Goal: Task Accomplishment & Management: Manage account settings

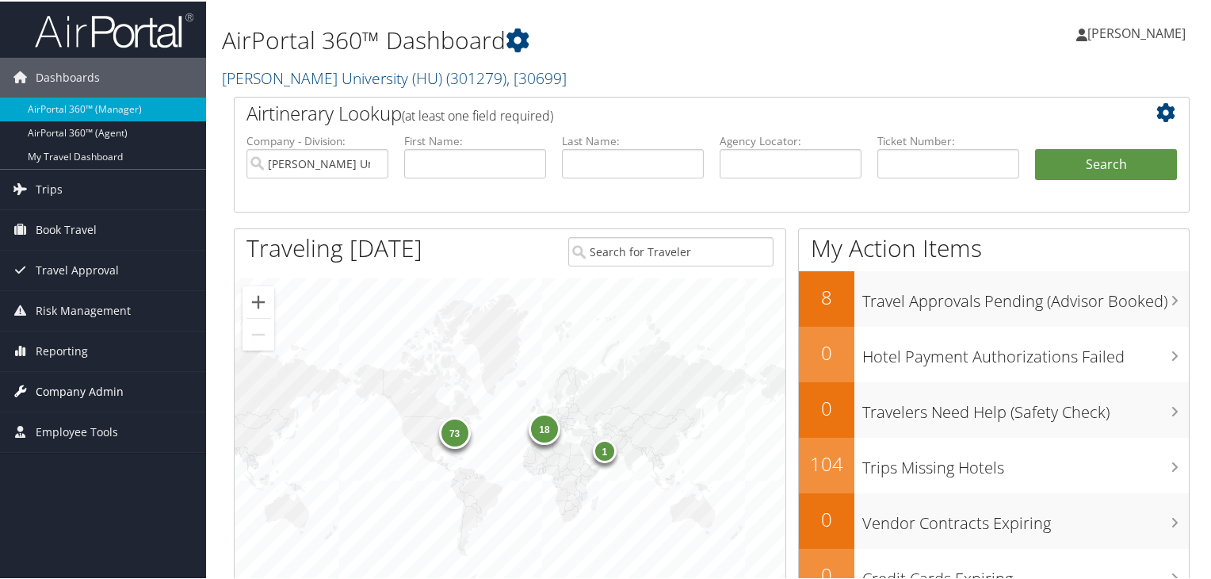
click at [105, 398] on span "Company Admin" at bounding box center [80, 390] width 88 height 40
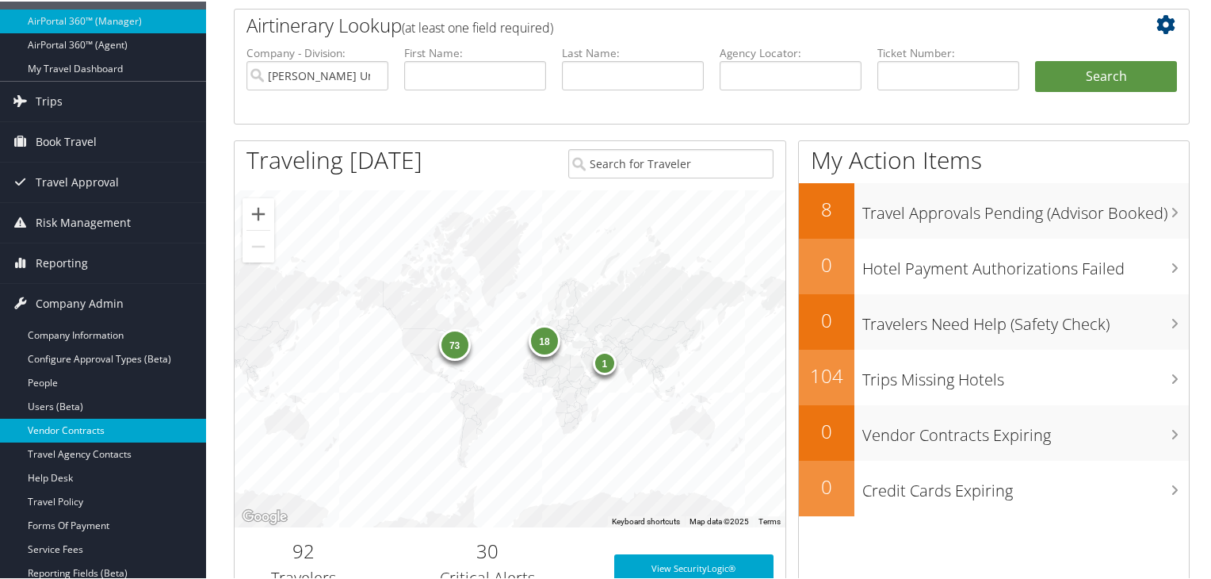
scroll to position [95, 0]
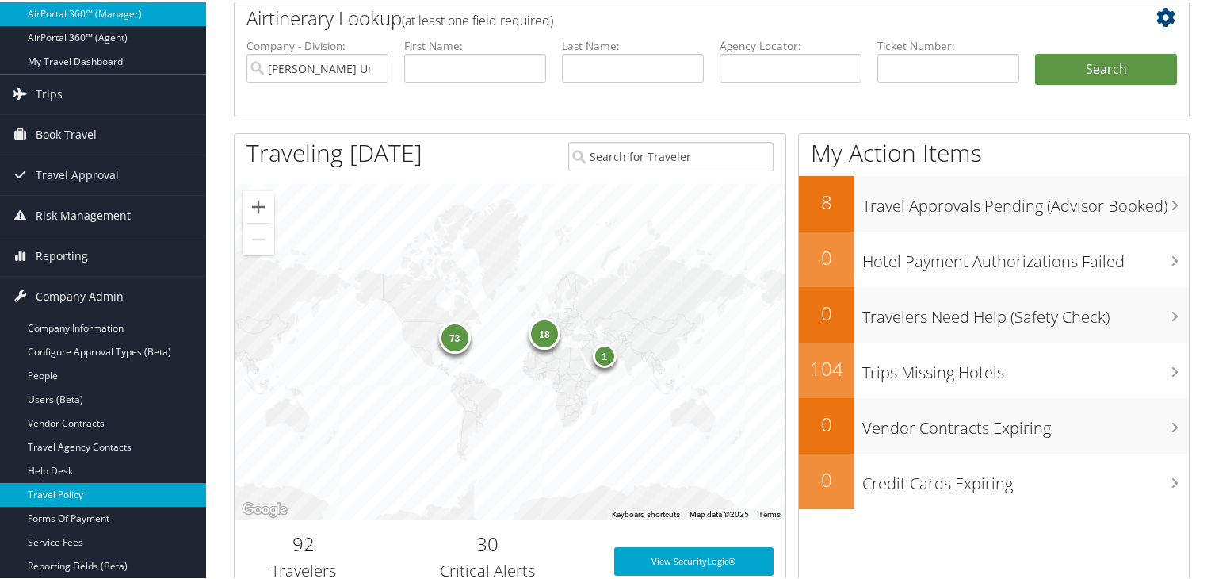
click at [117, 491] on link "Travel Policy" at bounding box center [103, 493] width 206 height 24
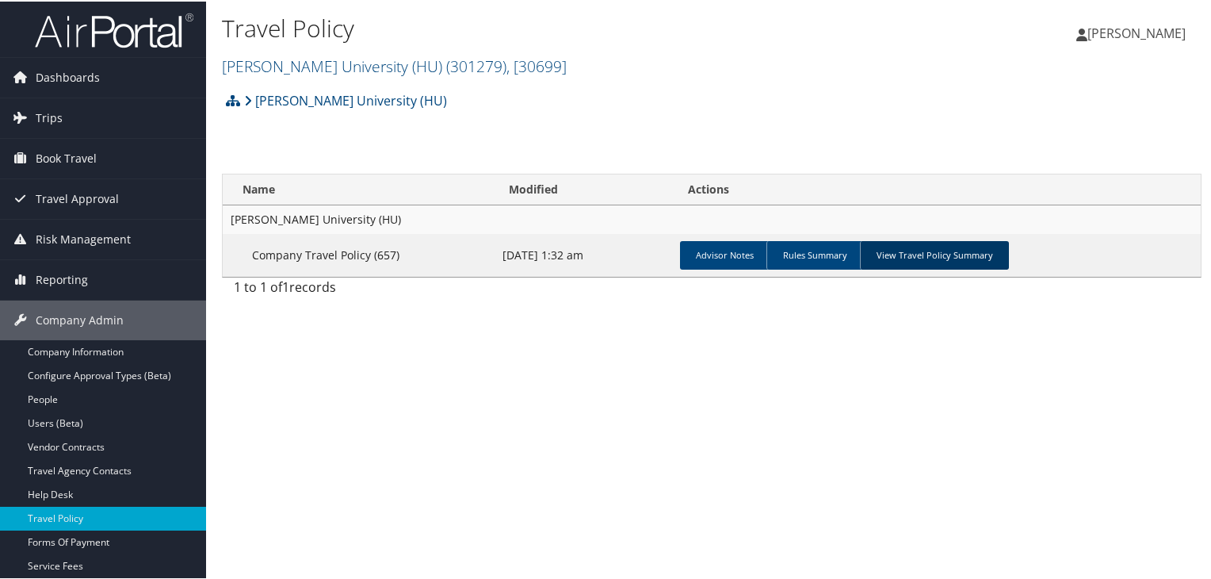
click at [915, 254] on link "View Travel Policy Summary" at bounding box center [934, 253] width 149 height 29
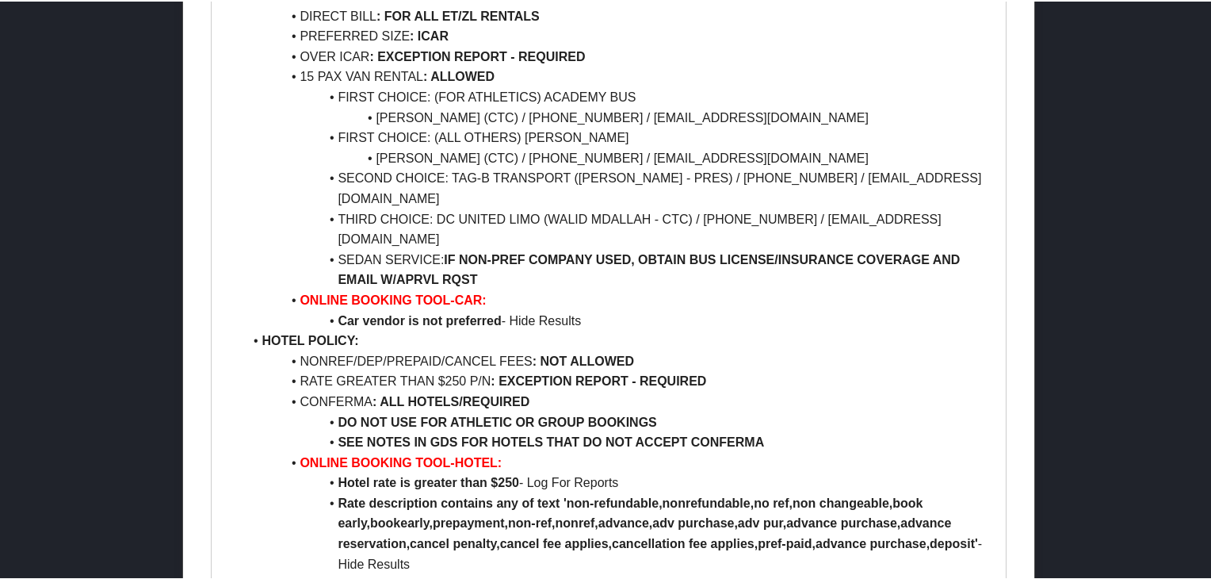
scroll to position [1291, 0]
